Goal: Task Accomplishment & Management: Complete application form

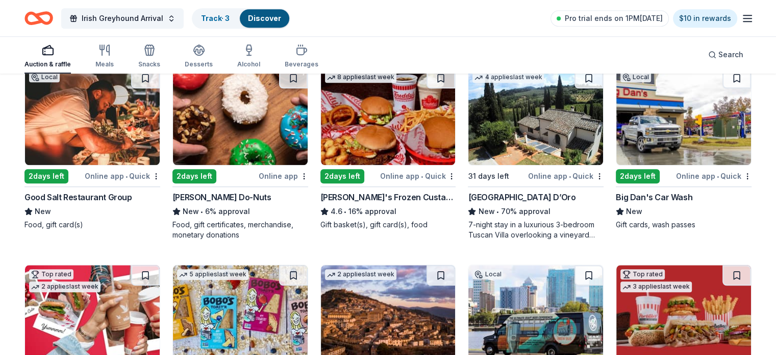
scroll to position [898, 0]
click at [652, 131] on img at bounding box center [683, 116] width 135 height 97
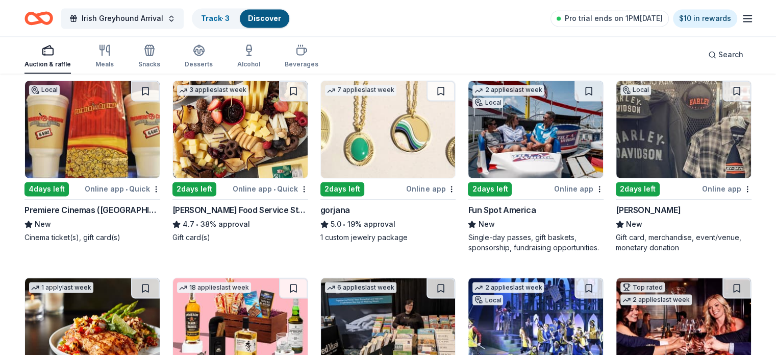
scroll to position [1674, 0]
click at [663, 121] on img at bounding box center [683, 128] width 135 height 97
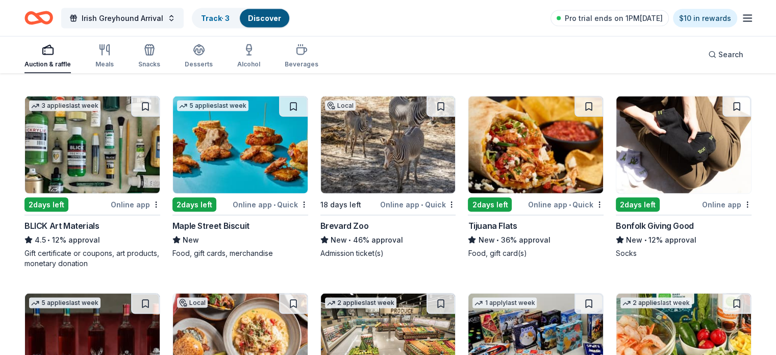
scroll to position [2077, 0]
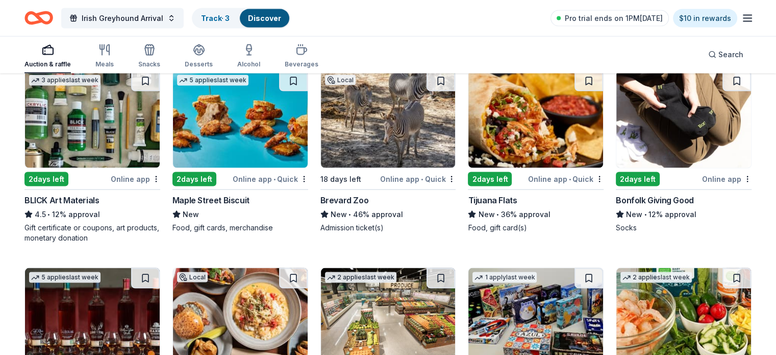
click at [385, 130] on img at bounding box center [388, 119] width 135 height 97
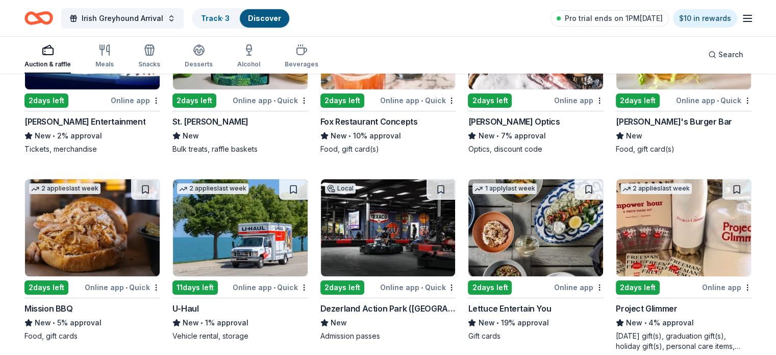
scroll to position [3710, 0]
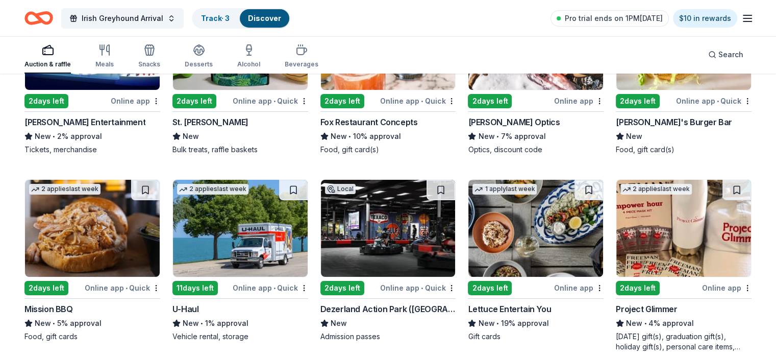
click at [510, 196] on img at bounding box center [535, 228] width 135 height 97
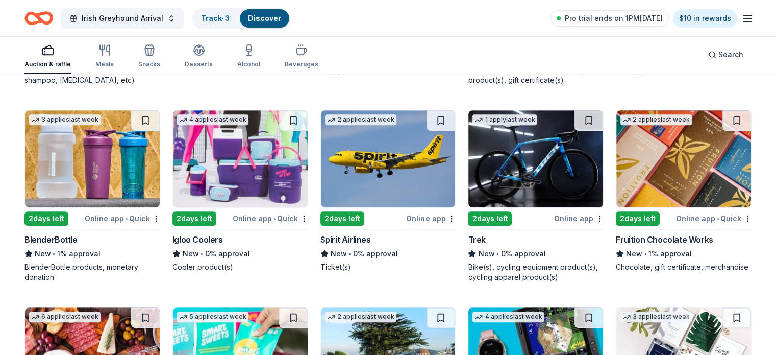
scroll to position [8207, 0]
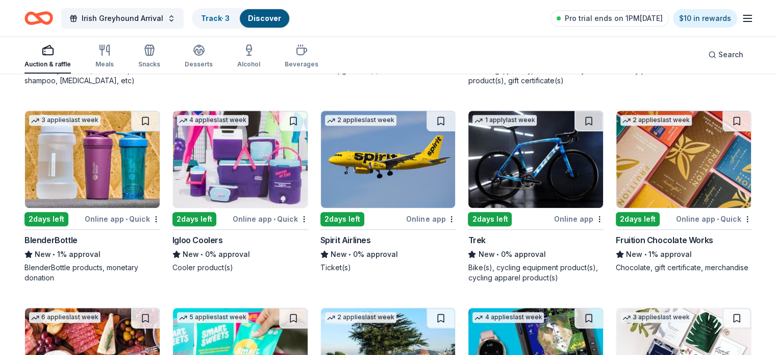
click at [495, 12] on div "Irish Greyhound Arrival Track · 3 Discover Pro trial ends on 1PM, 9/22 $10 in r…" at bounding box center [387, 18] width 727 height 24
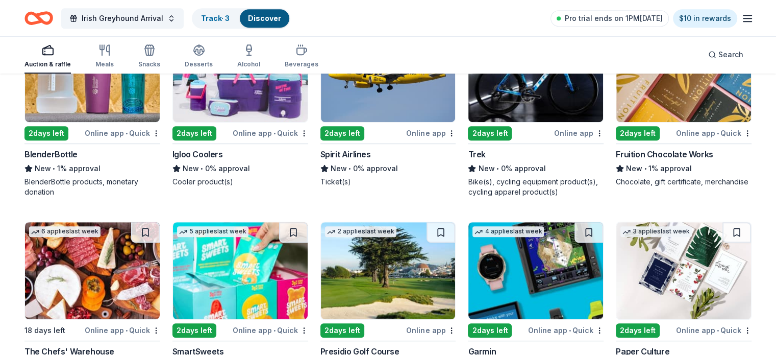
scroll to position [8429, 0]
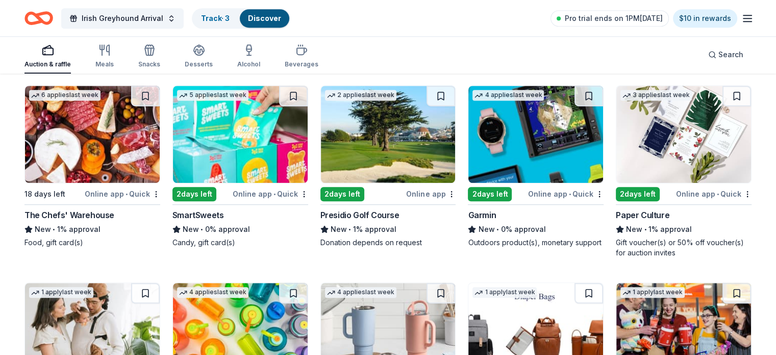
drag, startPoint x: 495, startPoint y: 12, endPoint x: 463, endPoint y: 106, distance: 99.2
drag, startPoint x: 463, startPoint y: 106, endPoint x: 419, endPoint y: 25, distance: 92.0
click at [419, 25] on div "Irish Greyhound Arrival Track · 3 Discover Pro trial ends on 1PM, 9/22 $10 in r…" at bounding box center [387, 18] width 727 height 24
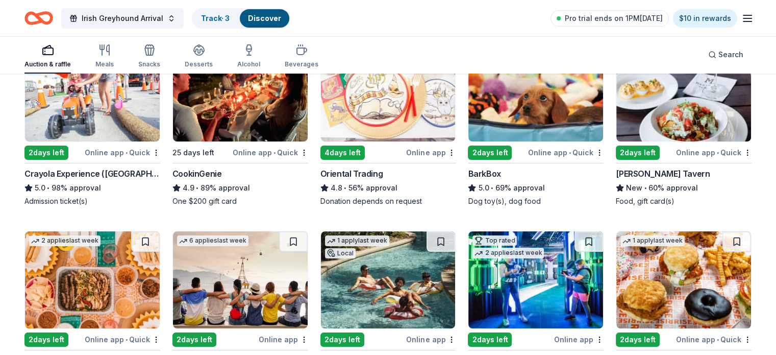
scroll to position [0, 0]
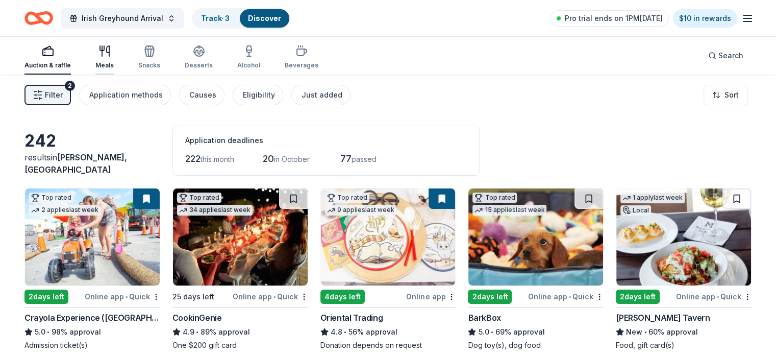
click at [114, 57] on div "button" at bounding box center [104, 51] width 18 height 12
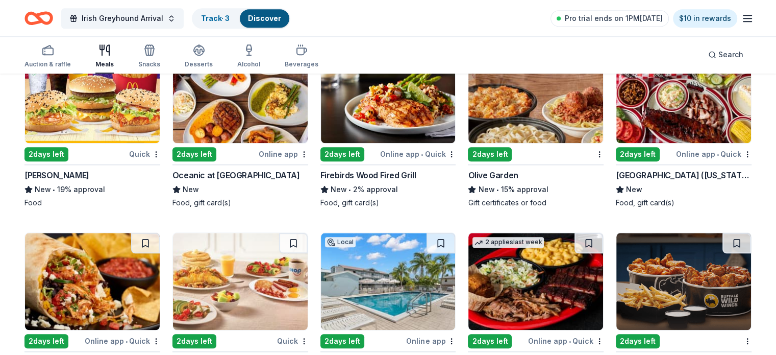
scroll to position [1104, 0]
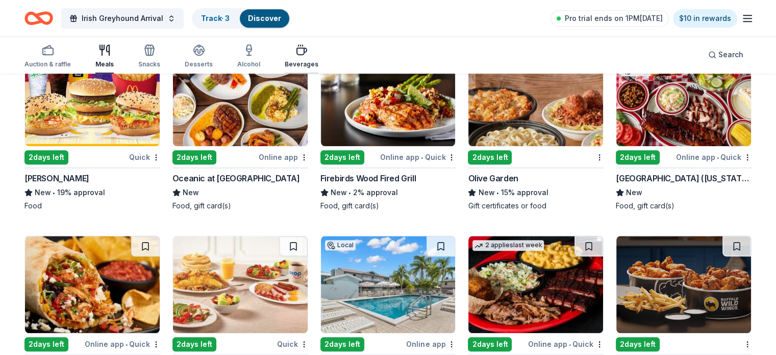
click at [318, 59] on div "Beverages" at bounding box center [302, 56] width 34 height 24
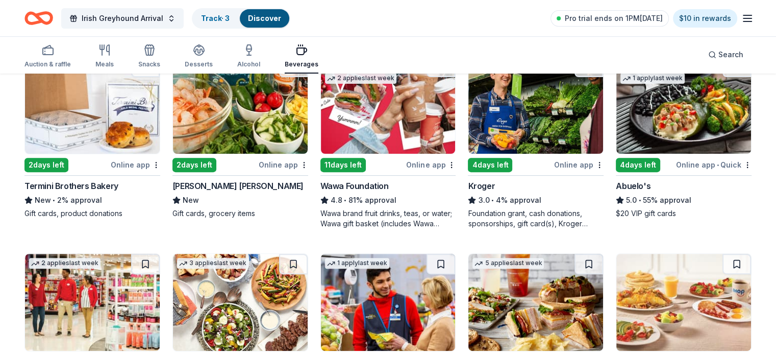
scroll to position [319, 0]
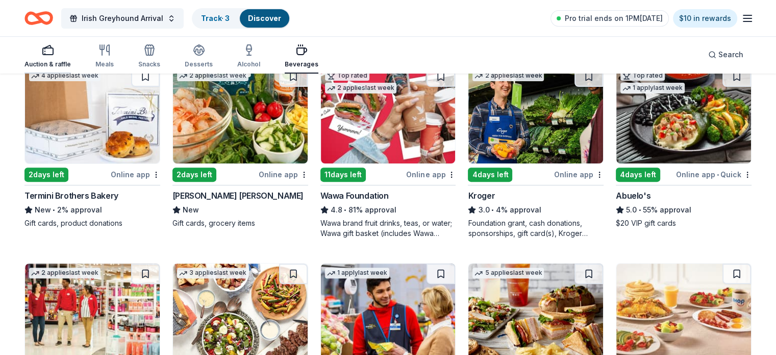
click at [53, 54] on rect "button" at bounding box center [48, 51] width 10 height 7
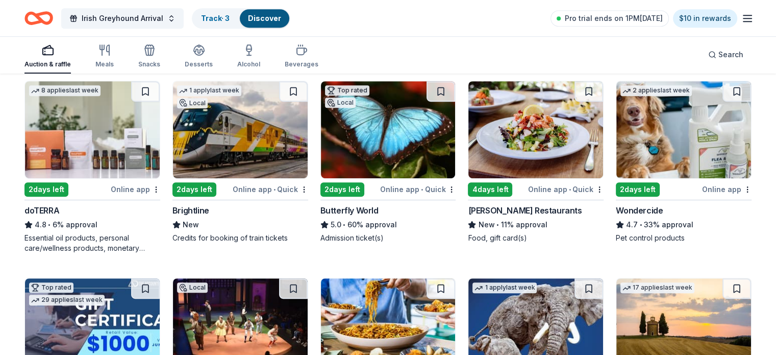
scroll to position [491, 0]
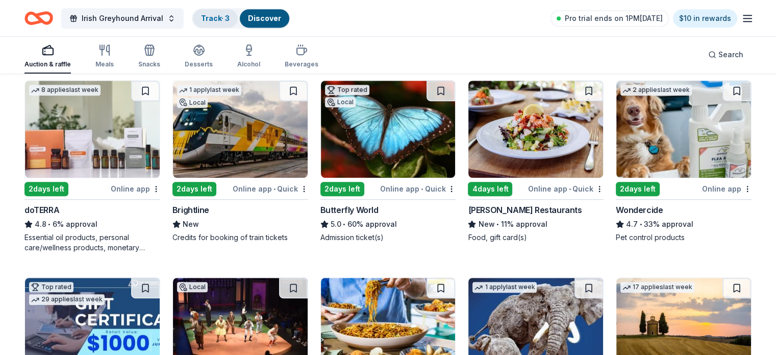
click at [227, 13] on div "Track · 3" at bounding box center [215, 18] width 45 height 18
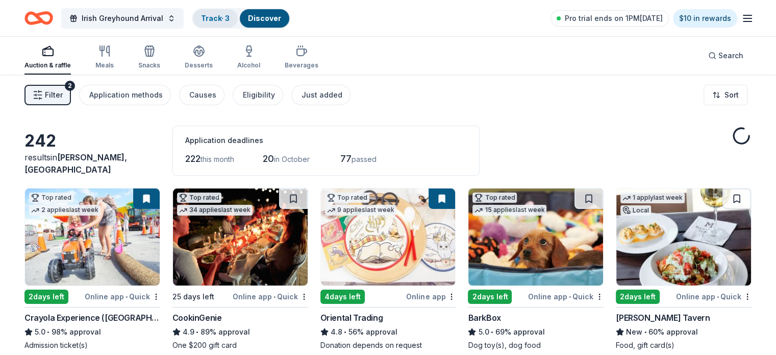
click at [230, 17] on link "Track · 3" at bounding box center [215, 18] width 29 height 9
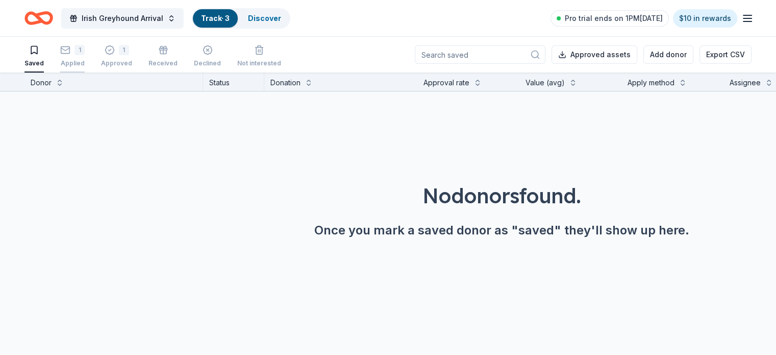
click at [85, 53] on div "1" at bounding box center [79, 50] width 10 height 10
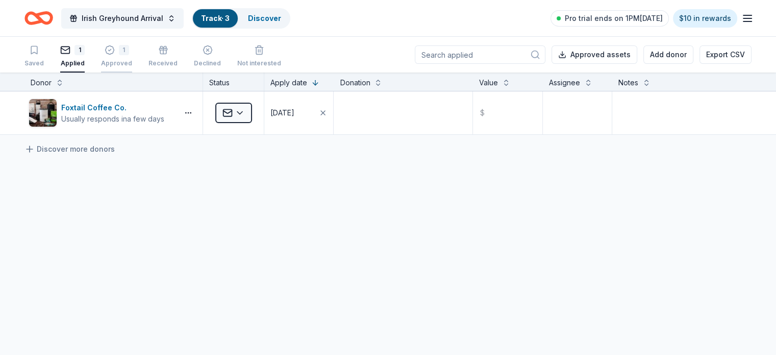
click at [131, 53] on div "1" at bounding box center [116, 50] width 31 height 10
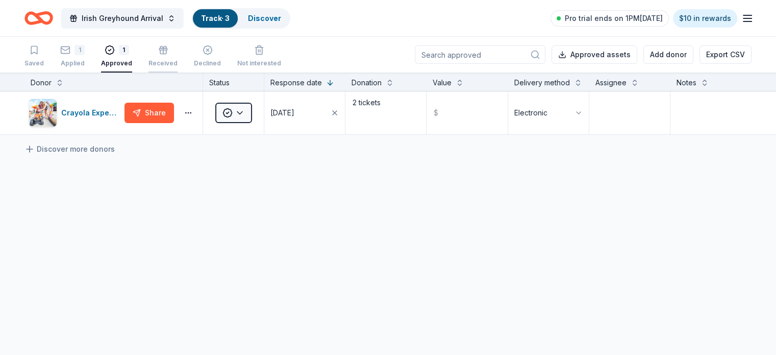
click at [166, 51] on div "button" at bounding box center [162, 50] width 29 height 10
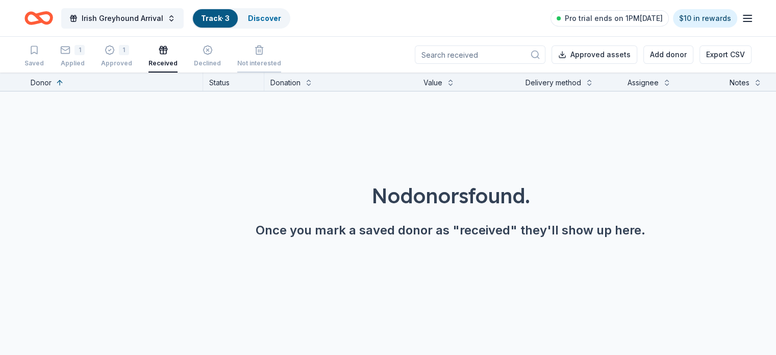
click at [273, 59] on div "Not interested" at bounding box center [259, 56] width 44 height 22
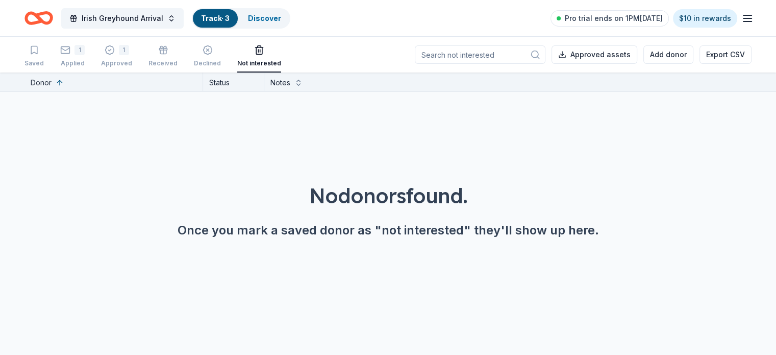
click at [743, 15] on line "button" at bounding box center [747, 15] width 8 height 0
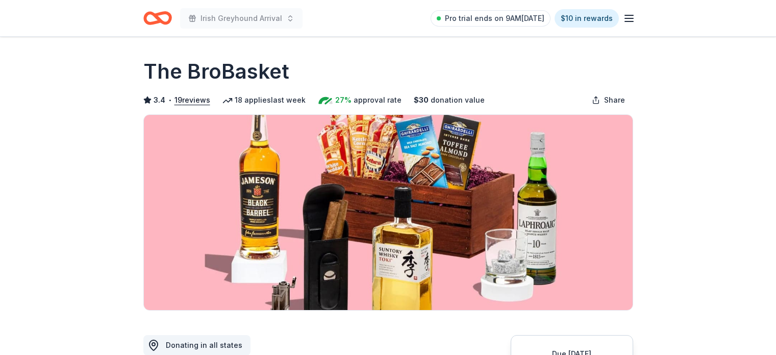
scroll to position [90, 0]
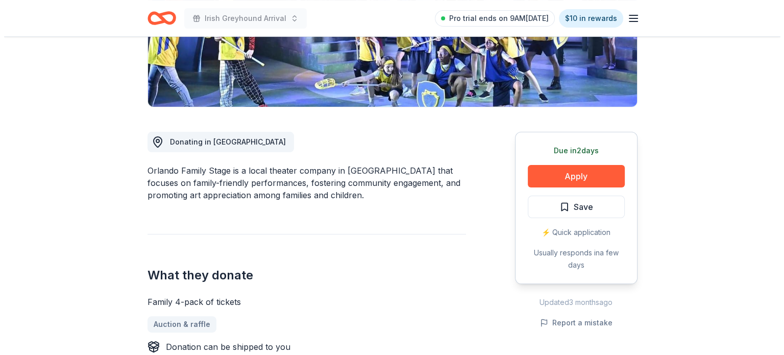
scroll to position [202, 0]
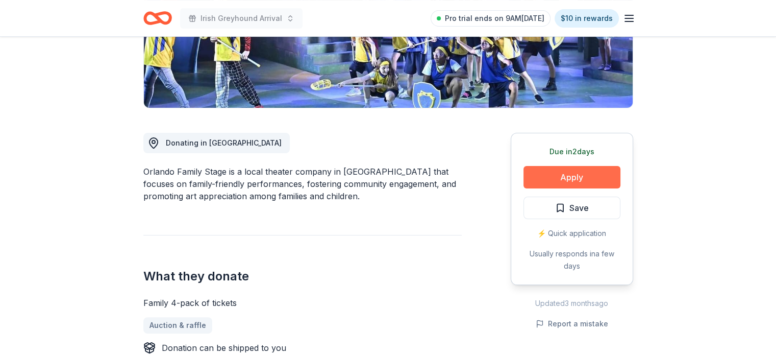
click at [541, 172] on button "Apply" at bounding box center [572, 177] width 97 height 22
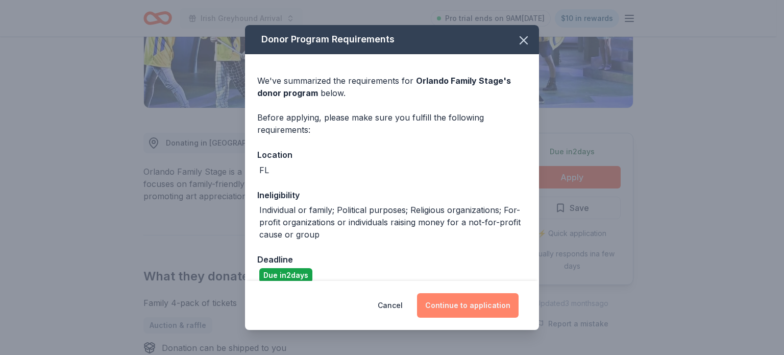
click at [434, 303] on button "Continue to application" at bounding box center [468, 305] width 102 height 24
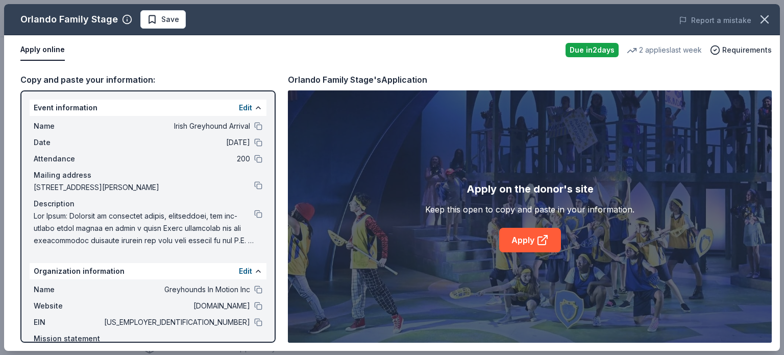
click at [252, 208] on div "Description" at bounding box center [148, 203] width 229 height 12
click at [254, 214] on button at bounding box center [258, 214] width 8 height 8
click at [254, 183] on button at bounding box center [258, 185] width 8 height 8
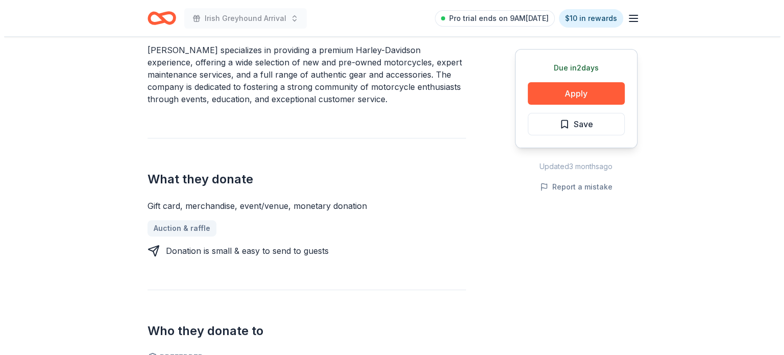
scroll to position [321, 0]
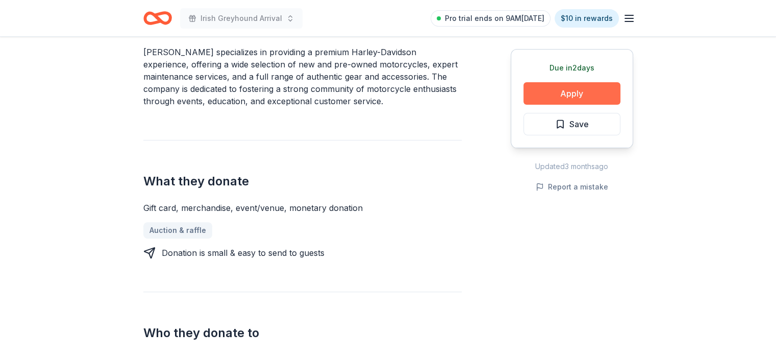
click at [579, 95] on button "Apply" at bounding box center [572, 93] width 97 height 22
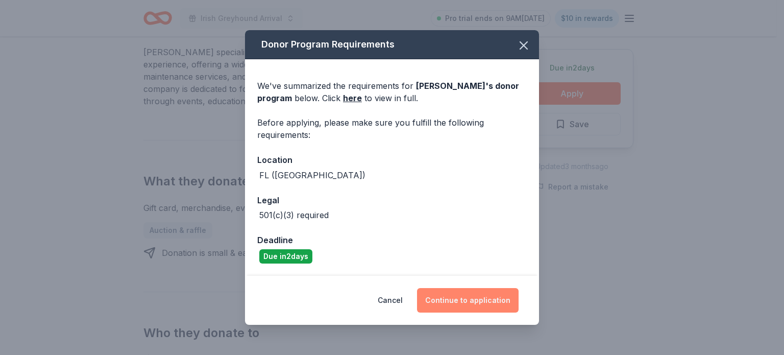
click at [459, 298] on button "Continue to application" at bounding box center [468, 300] width 102 height 24
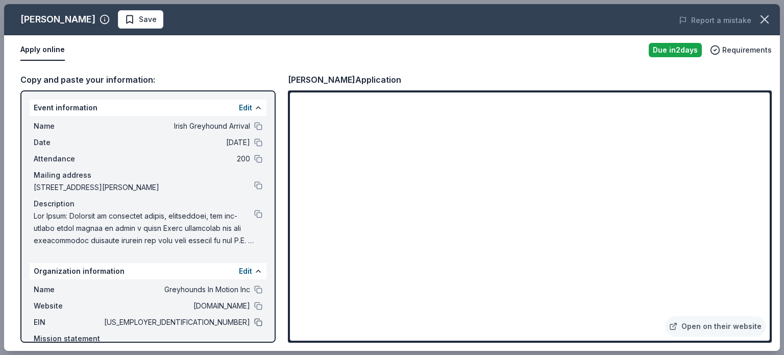
click at [254, 319] on button at bounding box center [258, 322] width 8 height 8
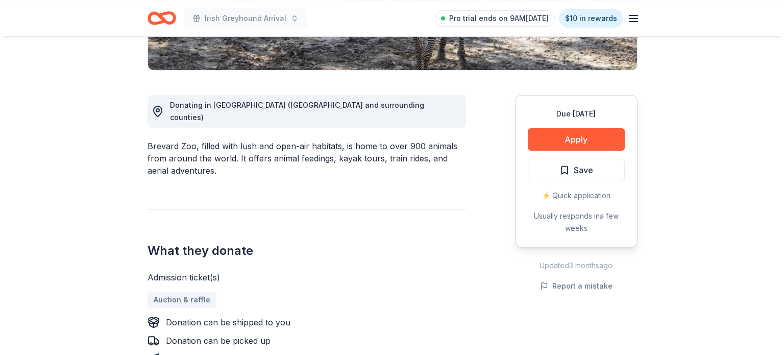
scroll to position [240, 0]
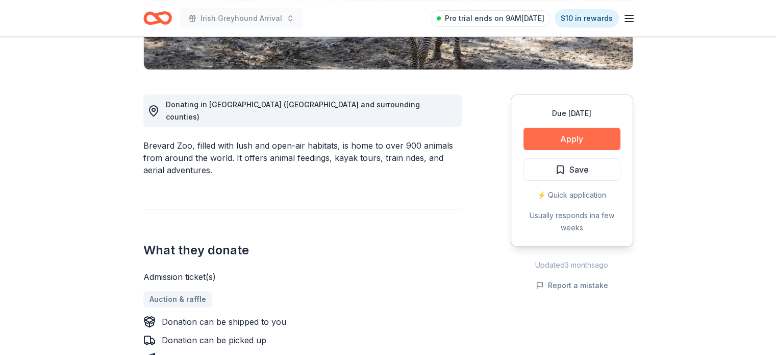
click at [550, 141] on button "Apply" at bounding box center [572, 139] width 97 height 22
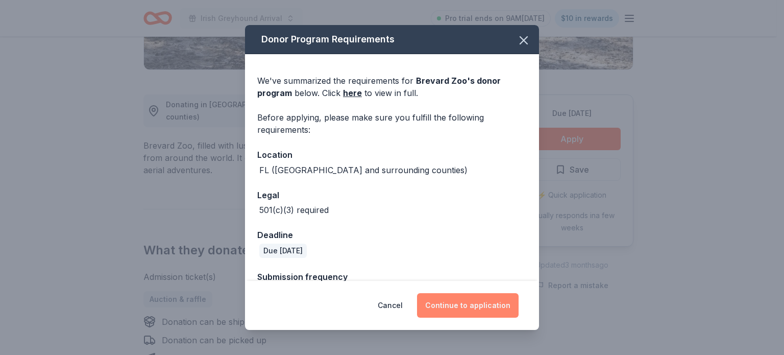
click at [470, 301] on button "Continue to application" at bounding box center [468, 305] width 102 height 24
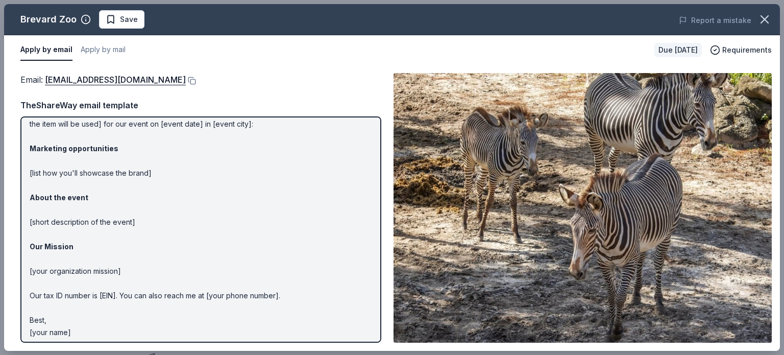
scroll to position [43, 0]
click at [150, 224] on p "Hi [name/there], I am [your name] from [your org]. We are seeking [requested it…" at bounding box center [201, 211] width 342 height 257
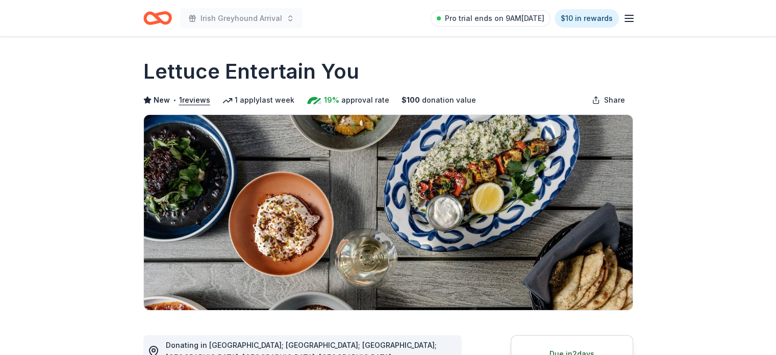
drag, startPoint x: 0, startPoint y: 0, endPoint x: 510, endPoint y: 196, distance: 546.6
click at [510, 196] on img at bounding box center [388, 212] width 489 height 195
